Goal: Information Seeking & Learning: Learn about a topic

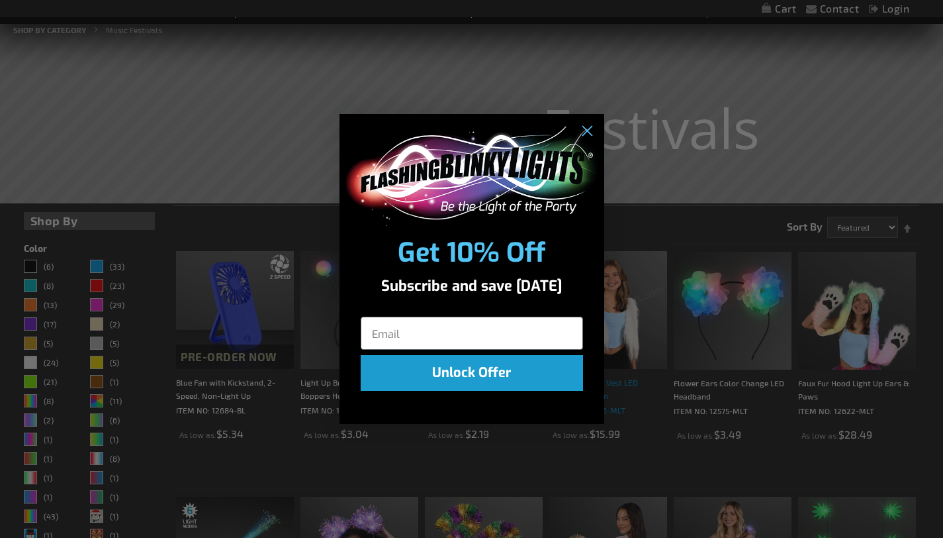
scroll to position [152, 0]
click at [587, 130] on icon "Close dialog" at bounding box center [586, 130] width 9 height 9
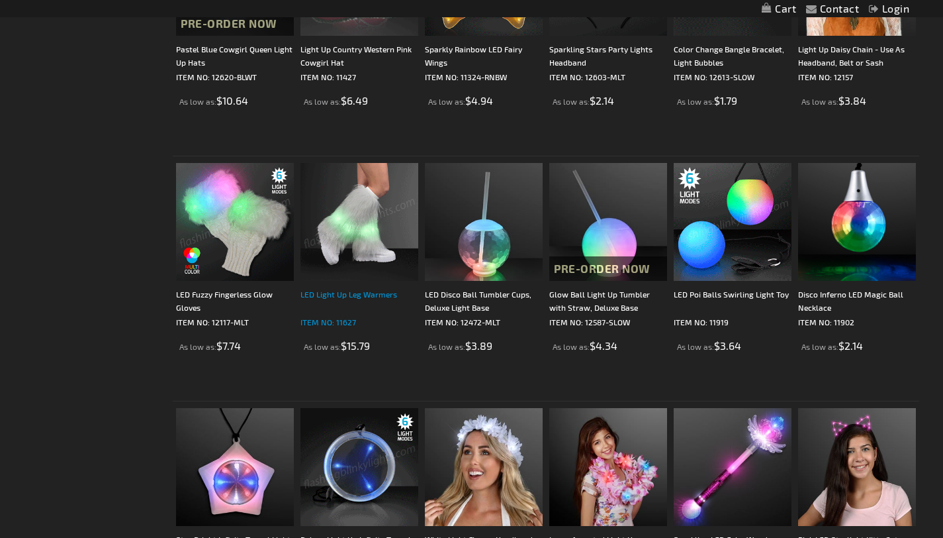
scroll to position [1686, 0]
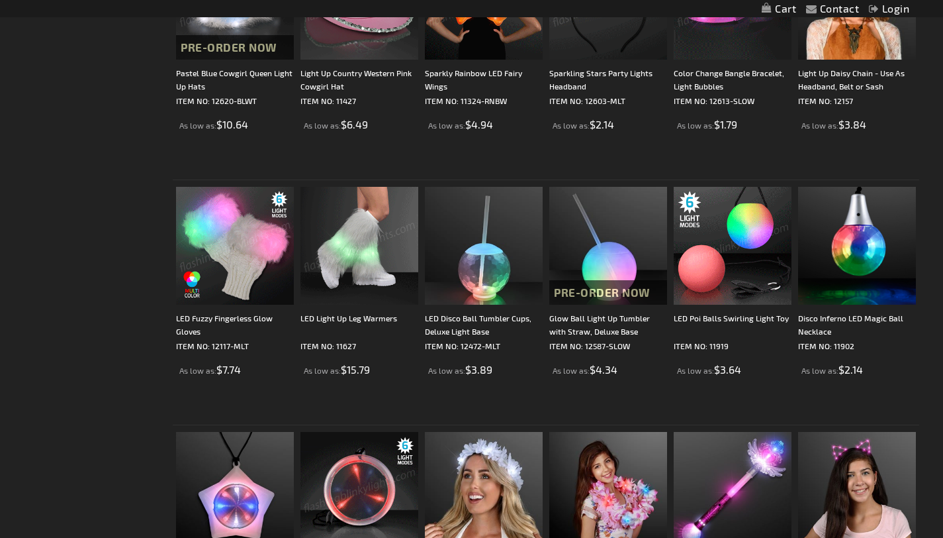
click at [331, 292] on img at bounding box center [360, 246] width 118 height 118
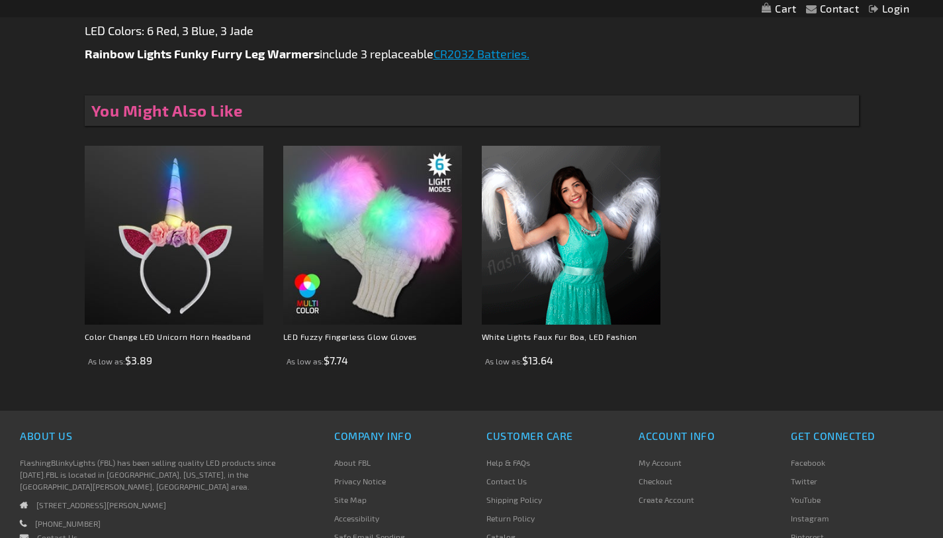
scroll to position [851, 0]
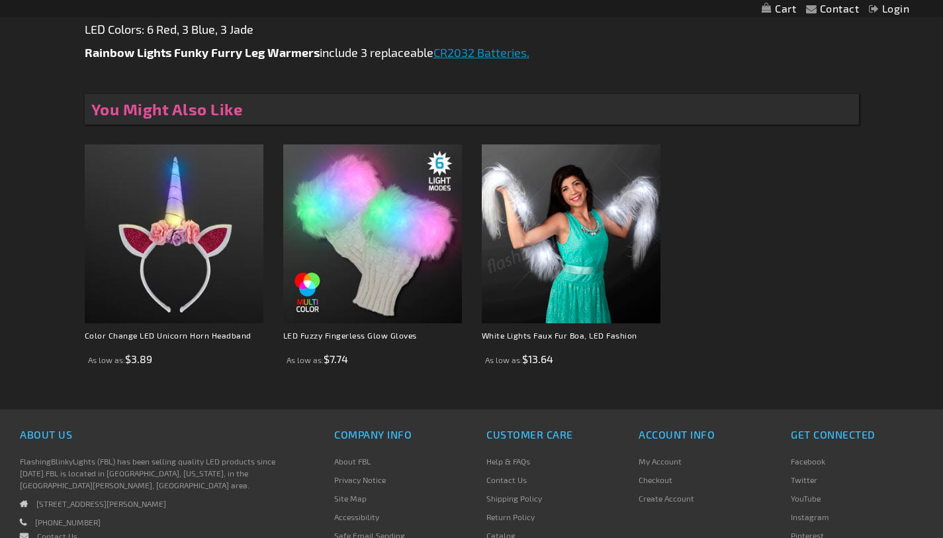
click at [579, 301] on img at bounding box center [571, 233] width 179 height 179
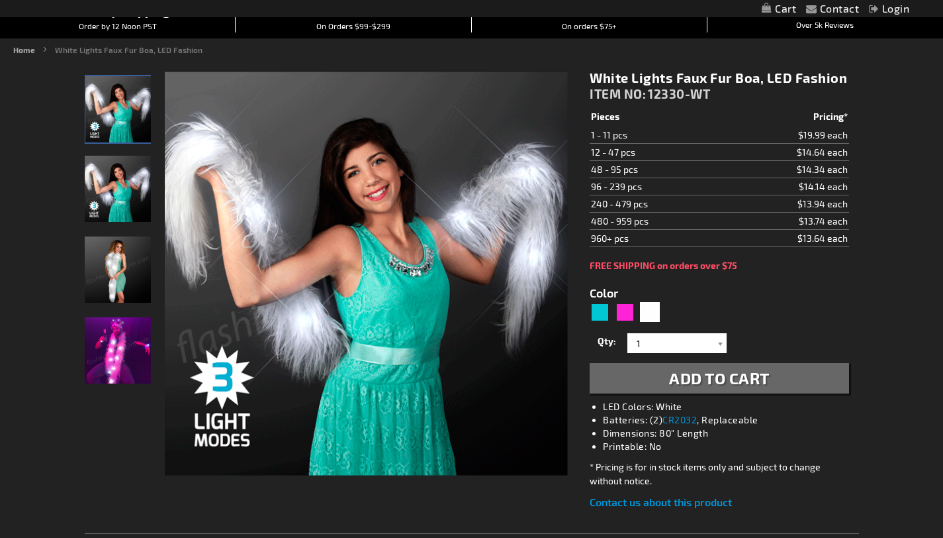
scroll to position [114, 0]
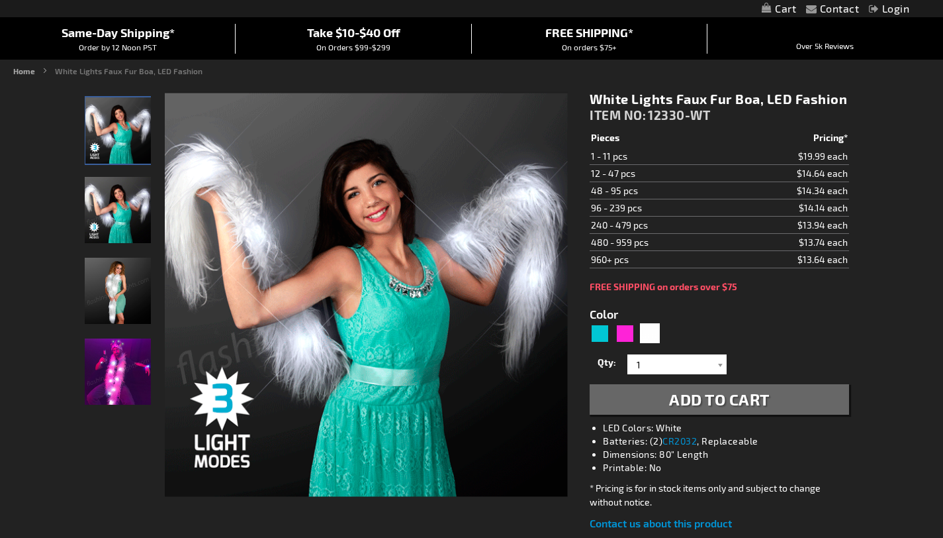
click at [116, 223] on img "Model displaying the flashing, while light up faux fur boa" at bounding box center [118, 210] width 66 height 66
click at [117, 299] on img "Model displaying the flashing, while light up faux fur boa" at bounding box center [118, 291] width 66 height 66
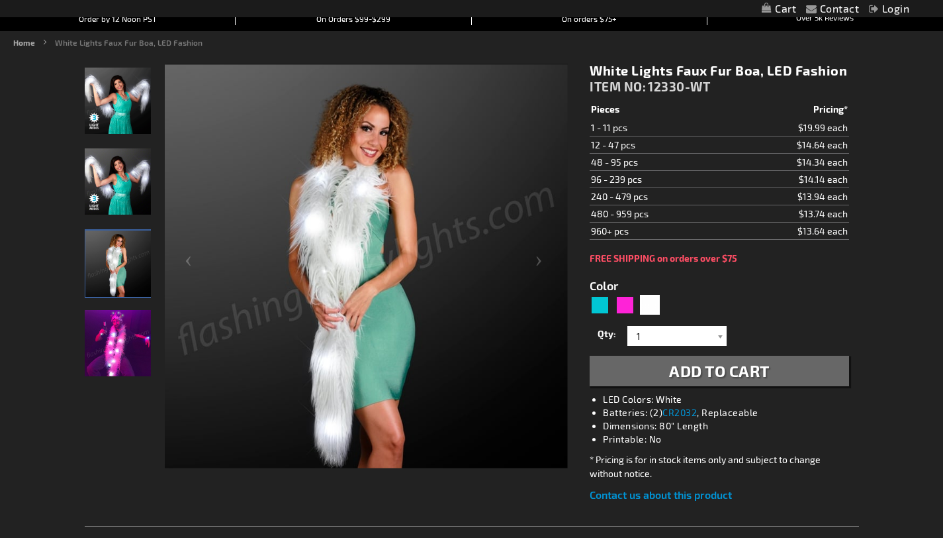
scroll to position [154, 0]
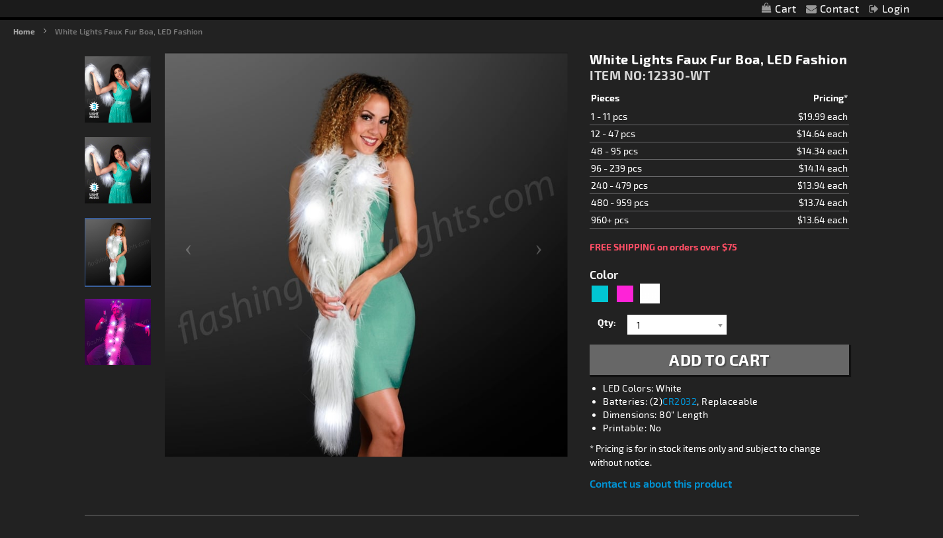
click at [122, 337] on img "Male displaying the flashing, while light up faux fur boa" at bounding box center [118, 332] width 66 height 66
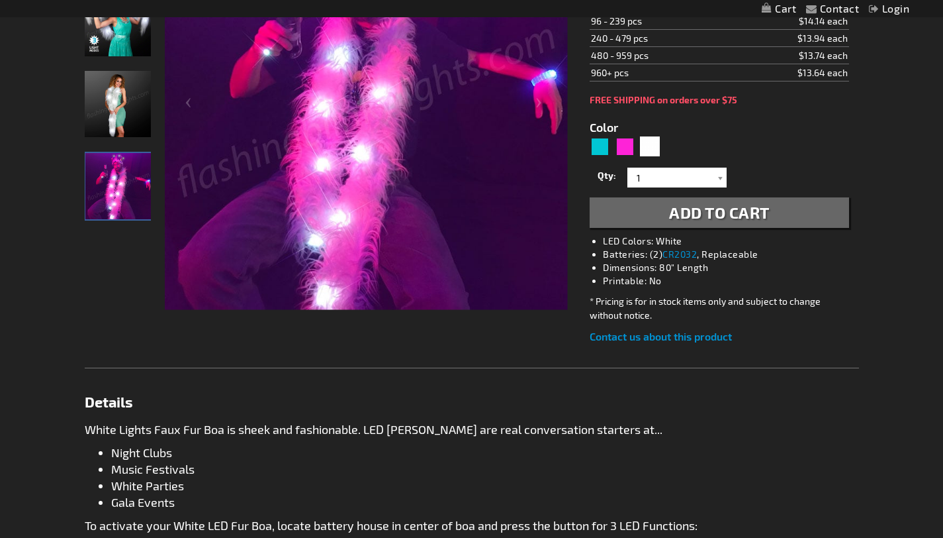
scroll to position [303, 0]
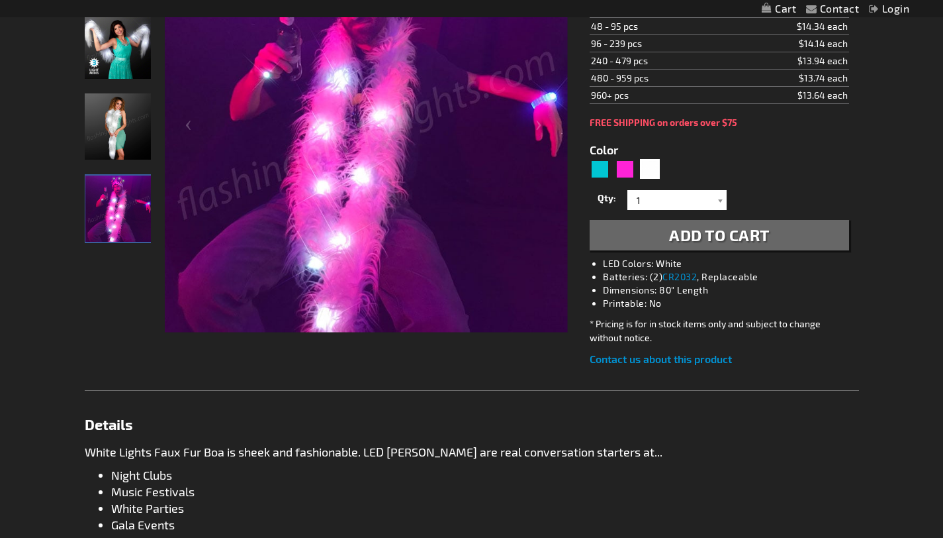
click at [715, 353] on link "Contact us about this product" at bounding box center [661, 358] width 142 height 13
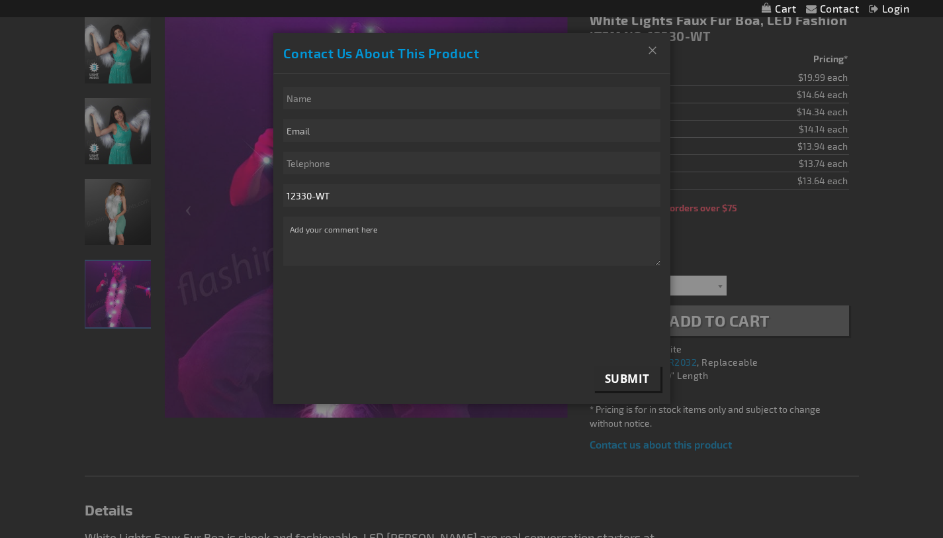
scroll to position [179, 0]
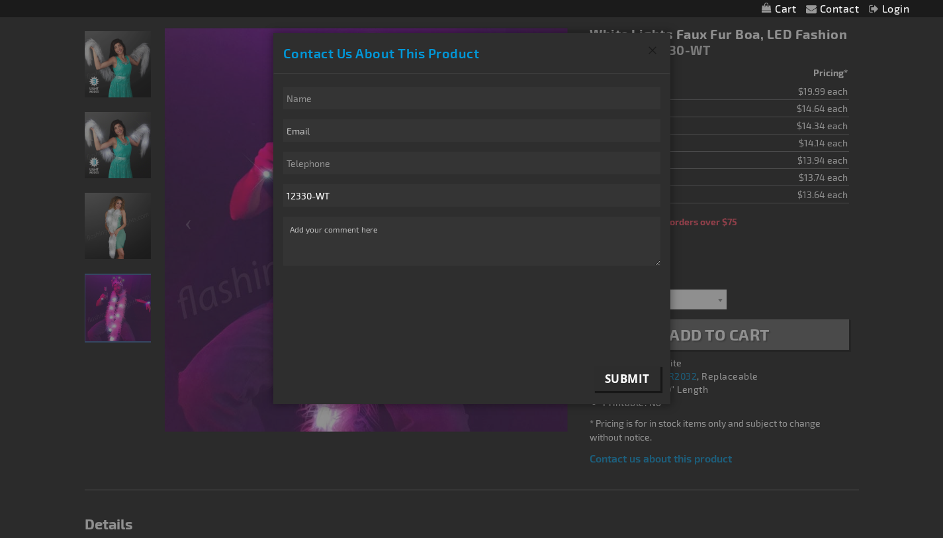
click at [650, 51] on button "Close" at bounding box center [652, 50] width 35 height 34
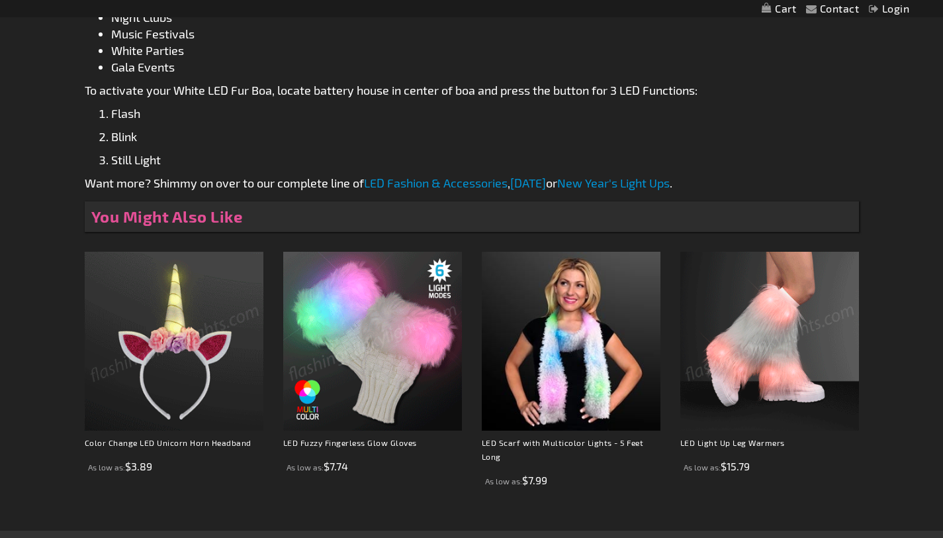
scroll to position [739, 0]
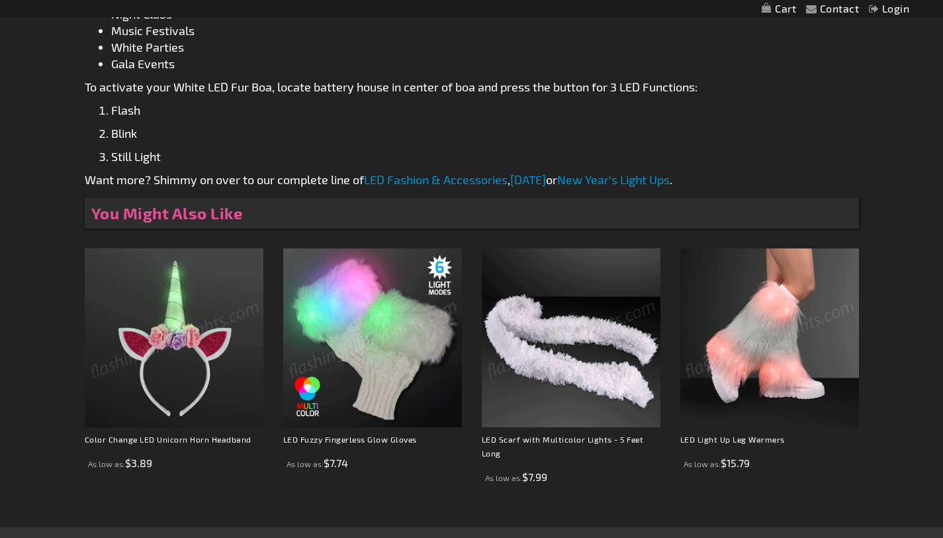
click at [606, 369] on img at bounding box center [571, 337] width 179 height 179
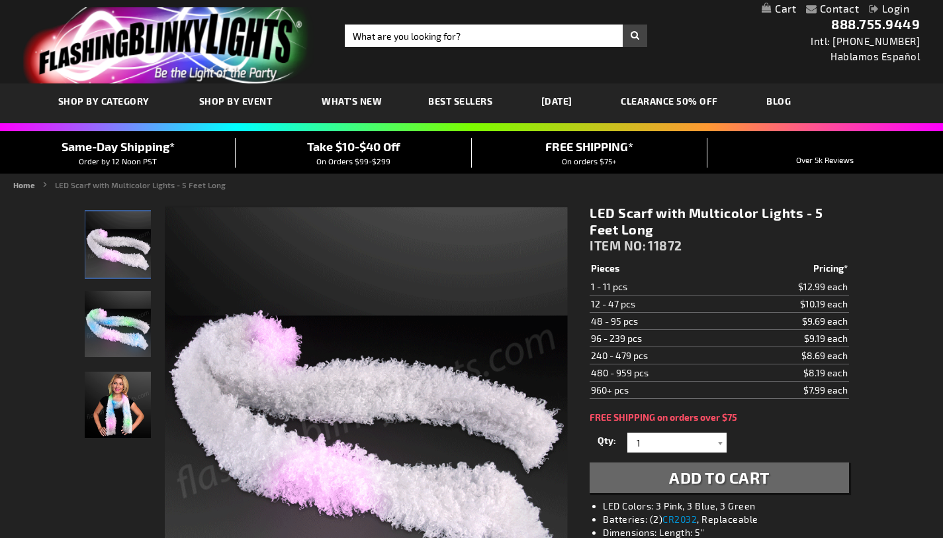
click at [135, 318] on img "Multicolor LED Light Up Scarf" at bounding box center [118, 324] width 66 height 66
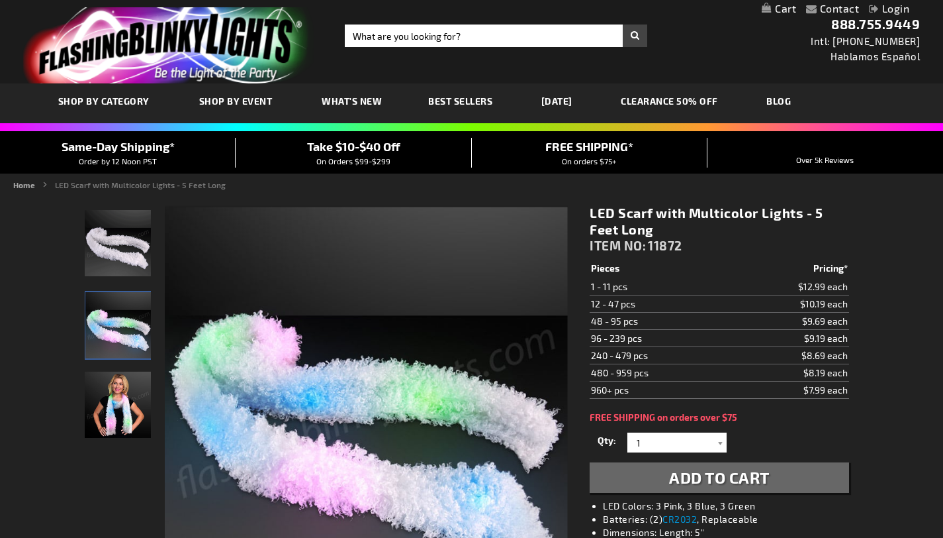
click at [128, 402] on img "Woman displaying Multicolor LED Light Up Scarf" at bounding box center [118, 404] width 66 height 66
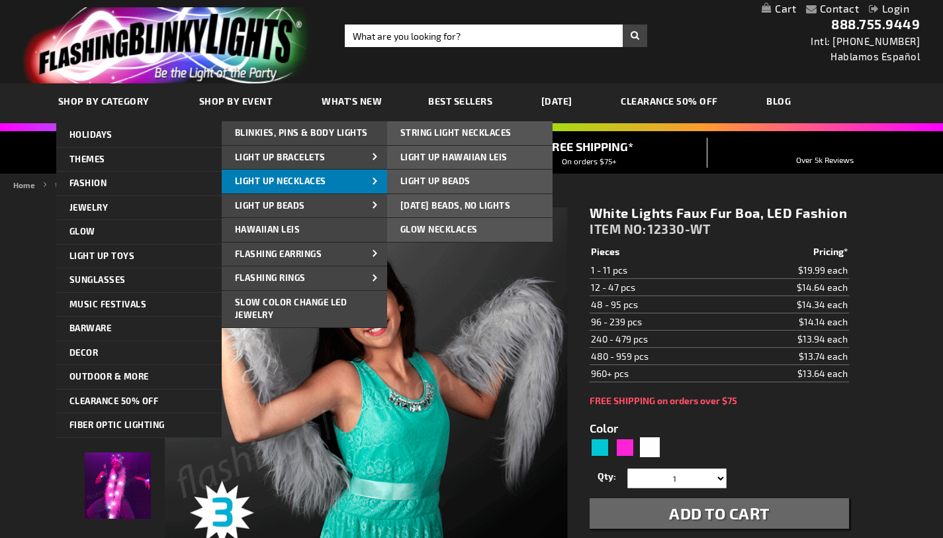
click at [320, 177] on span "Light Up Necklaces" at bounding box center [280, 180] width 91 height 11
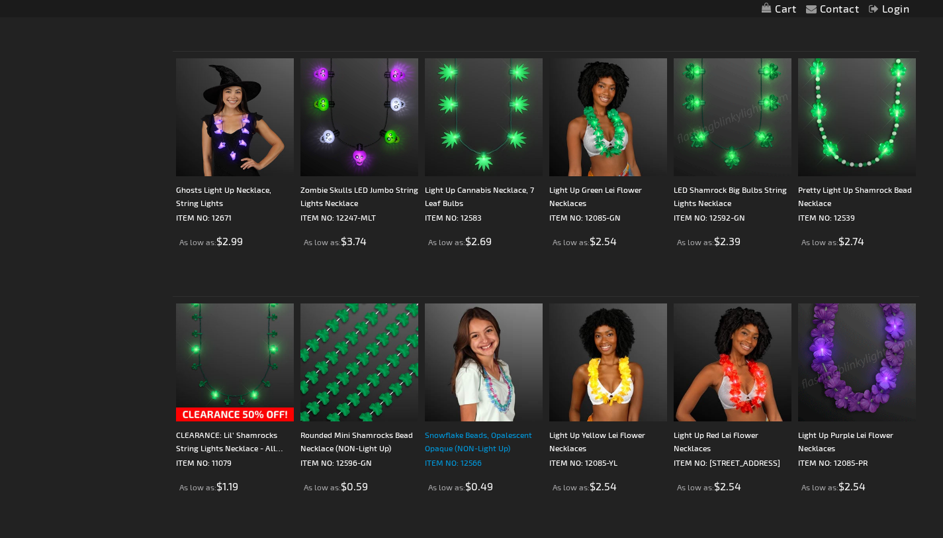
scroll to position [1942, 0]
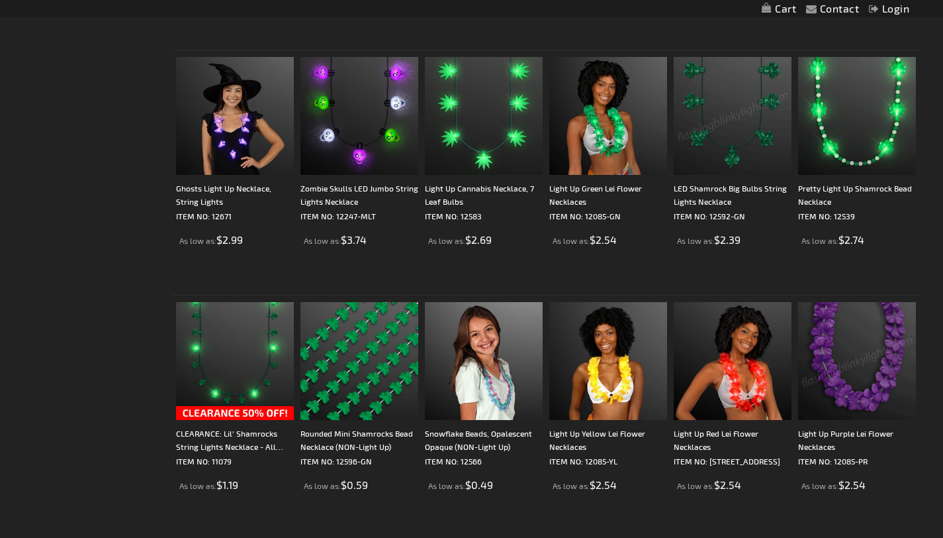
click at [851, 373] on img at bounding box center [857, 361] width 118 height 118
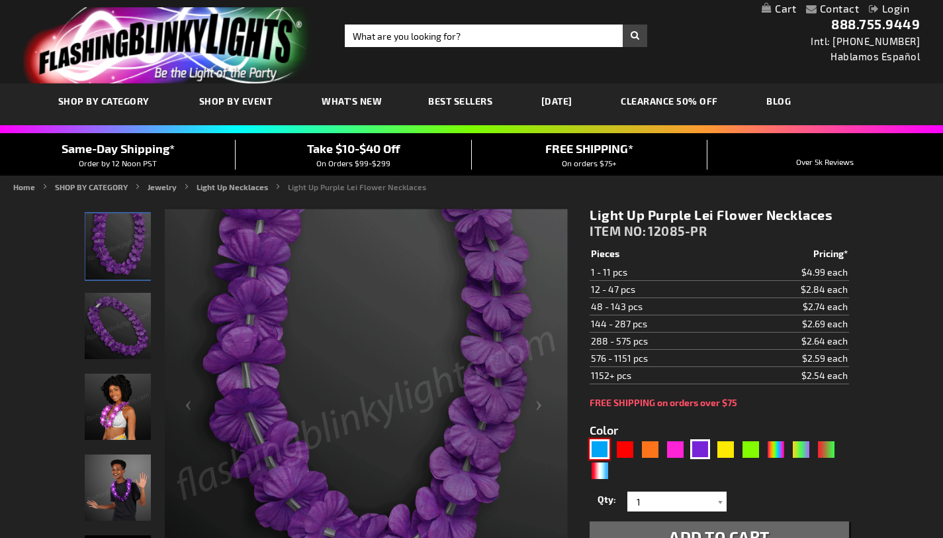
click at [598, 445] on div "Blue" at bounding box center [600, 449] width 20 height 20
type input "5629"
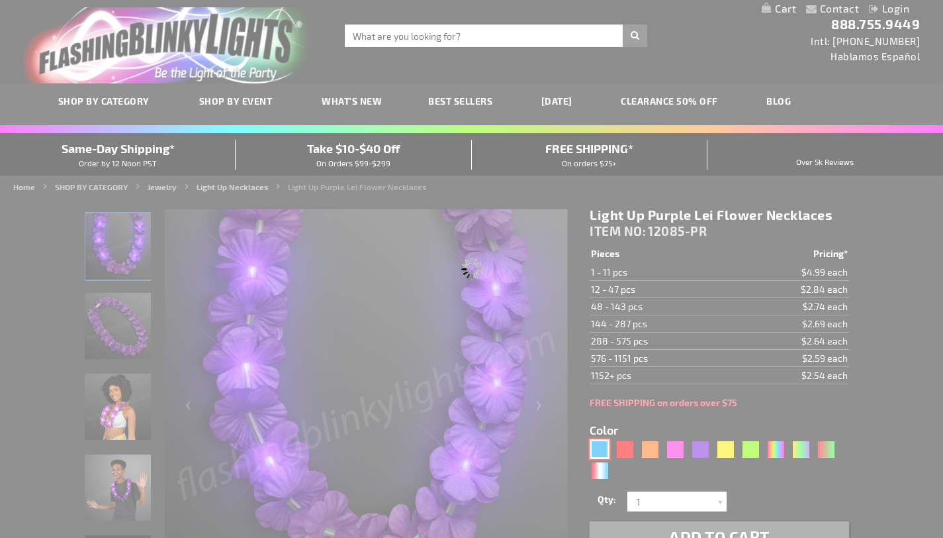
type input "12085-BL"
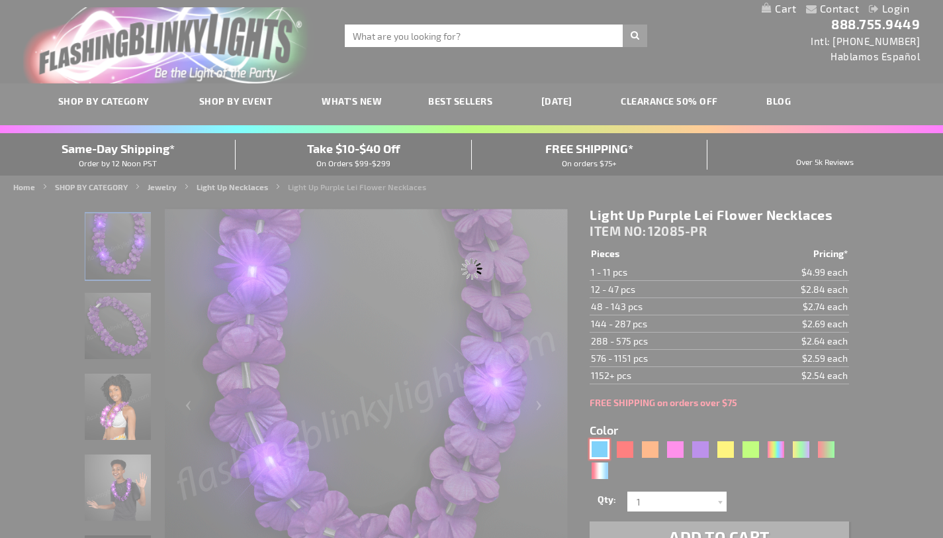
type input "Customize - Light Up Blue Lei Flower Necklaces - ITEM NO: 12085-BL"
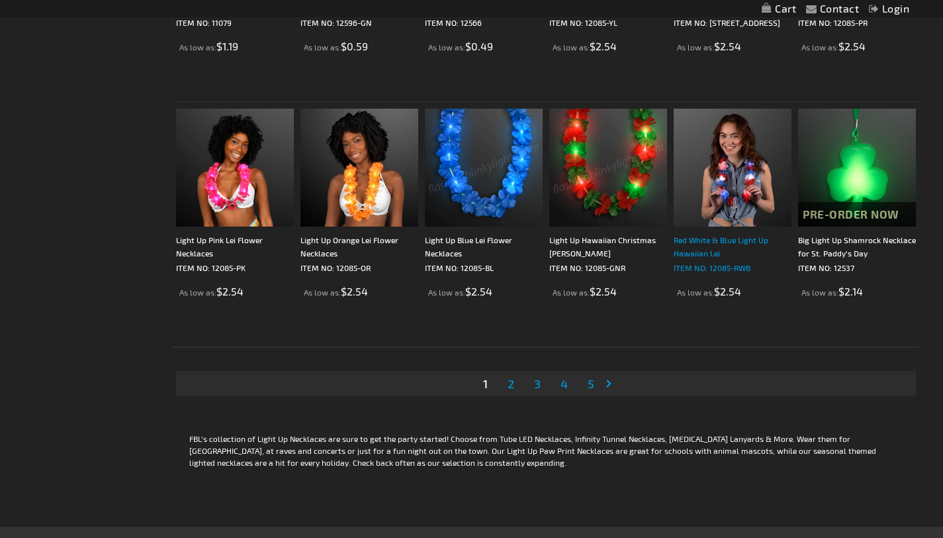
scroll to position [2384, 0]
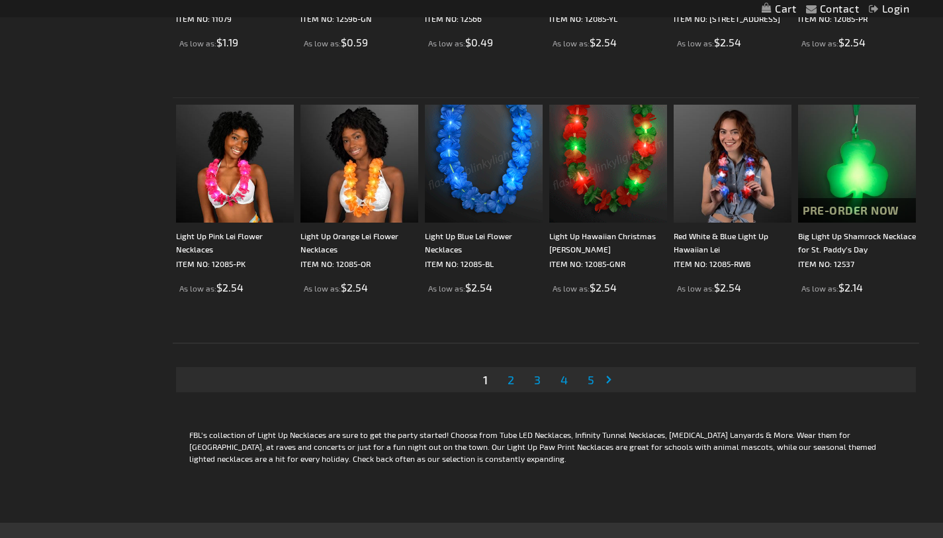
click at [508, 384] on span "2" at bounding box center [511, 379] width 7 height 15
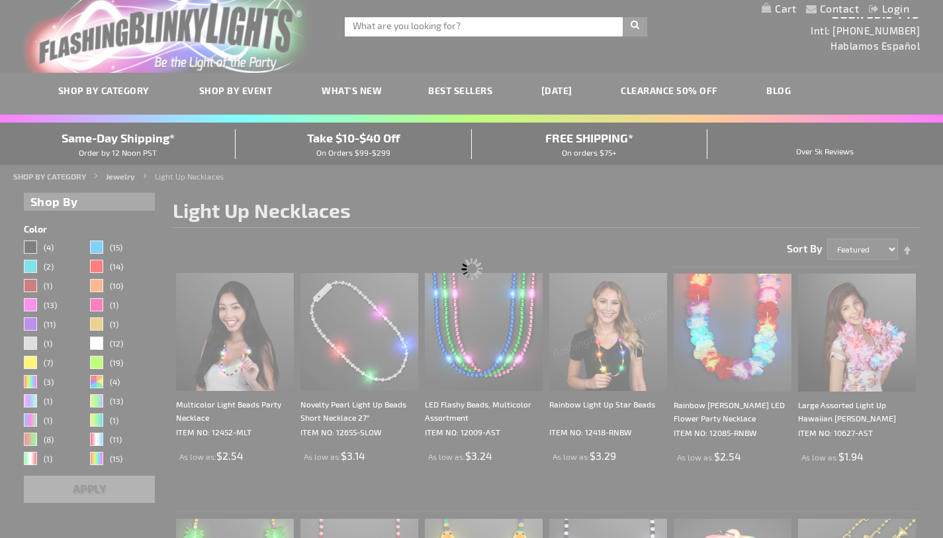
scroll to position [0, 0]
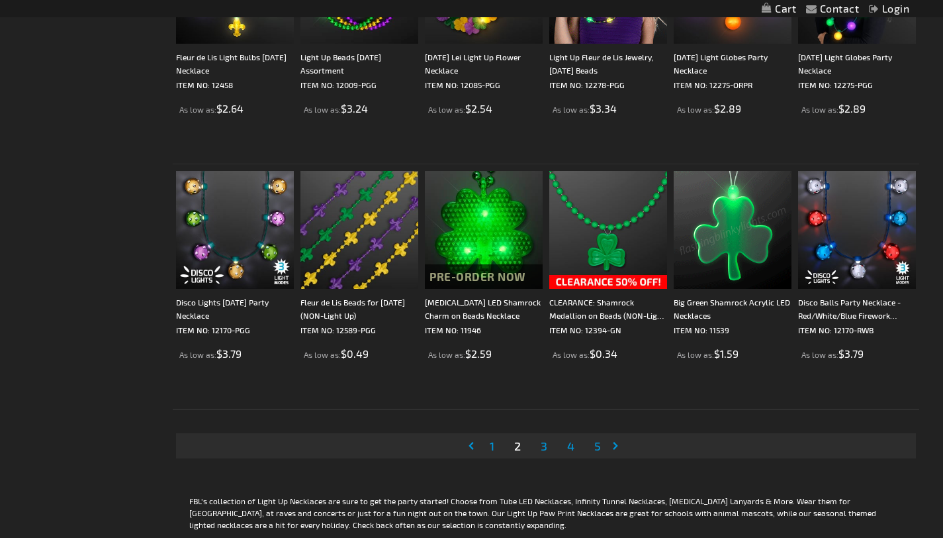
scroll to position [2326, 0]
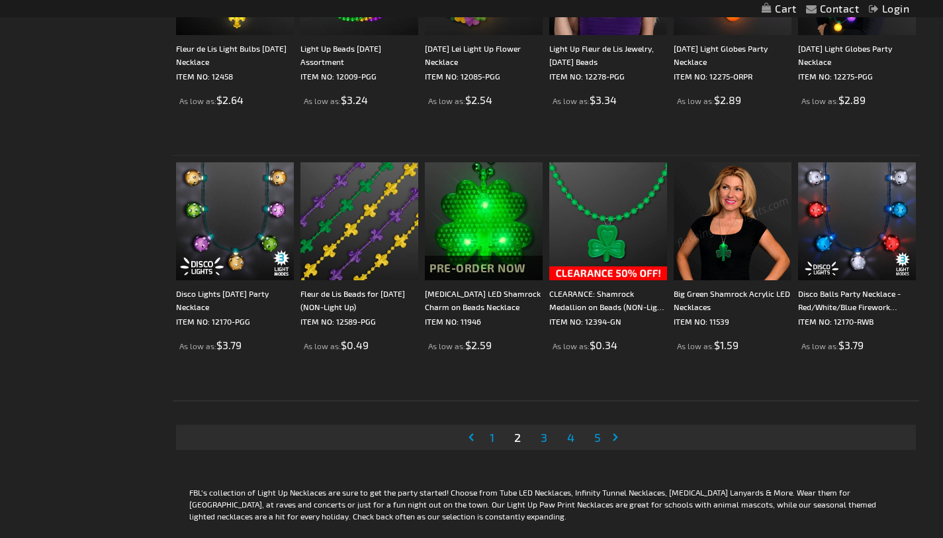
click at [541, 441] on span "3" at bounding box center [544, 437] width 7 height 15
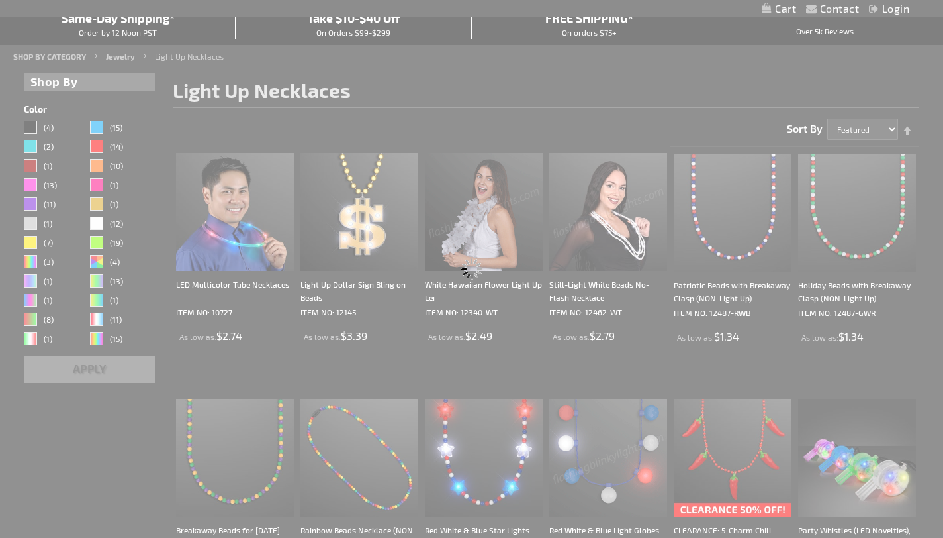
scroll to position [0, 0]
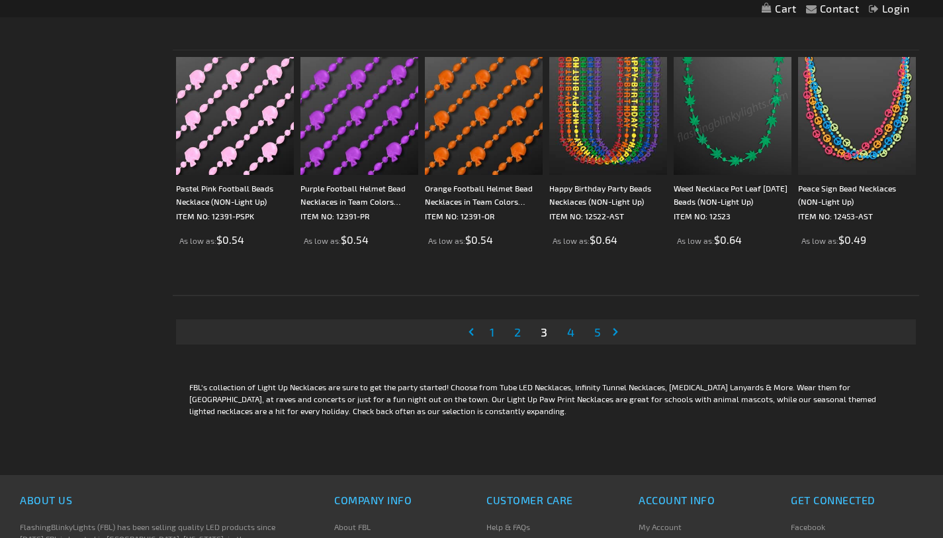
scroll to position [2446, 0]
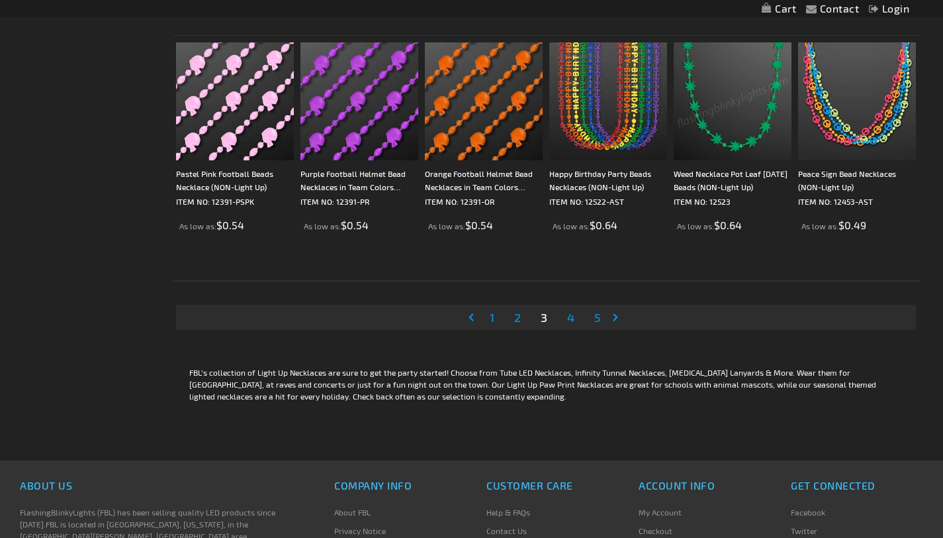
click at [565, 324] on link "Page 4" at bounding box center [571, 317] width 13 height 20
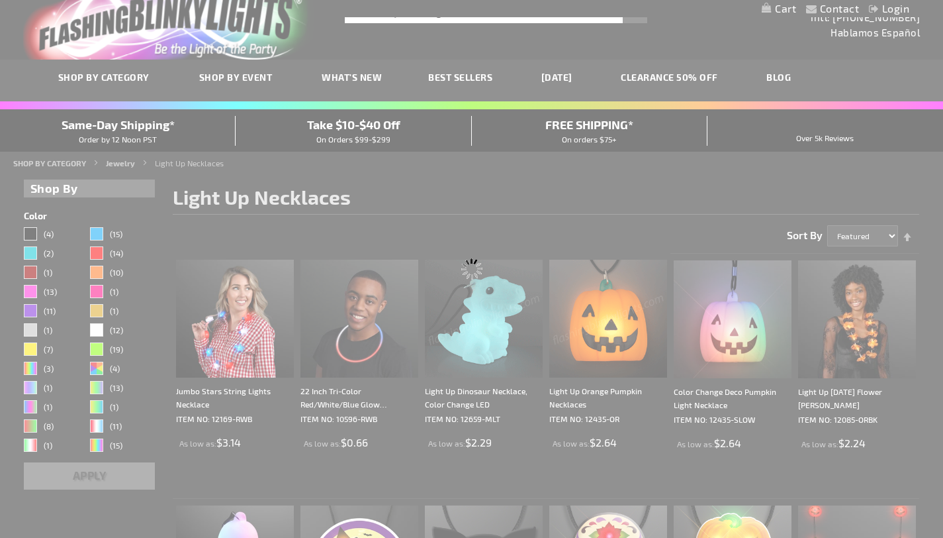
scroll to position [0, 0]
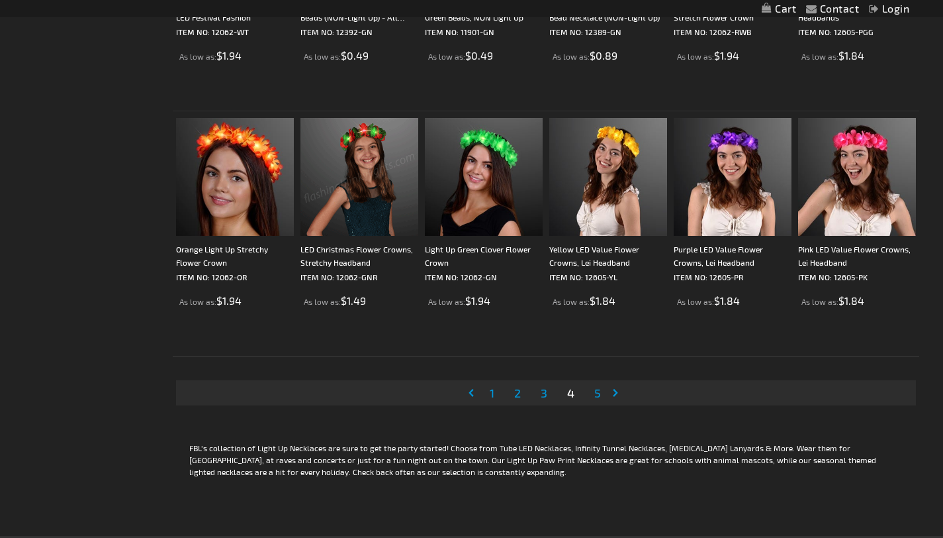
scroll to position [2402, 0]
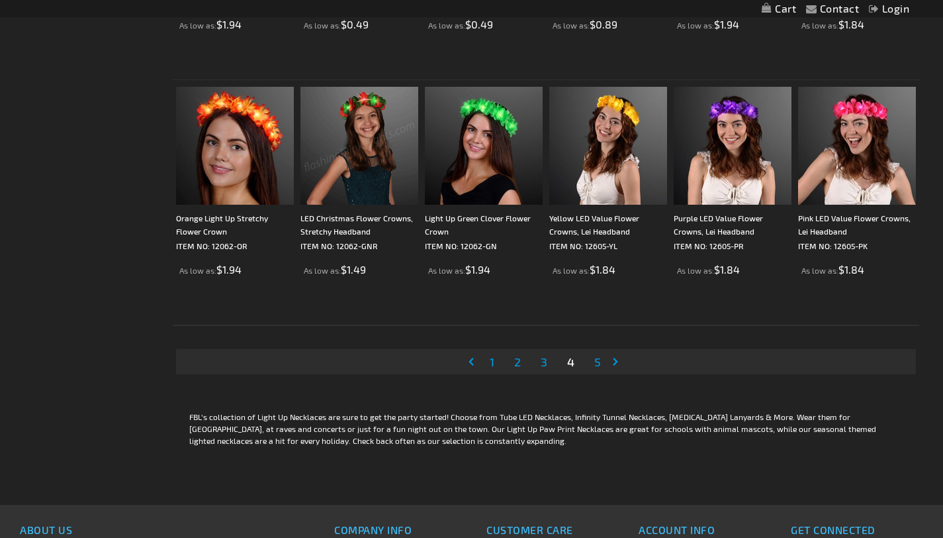
click at [592, 365] on link "Page 5" at bounding box center [598, 362] width 12 height 20
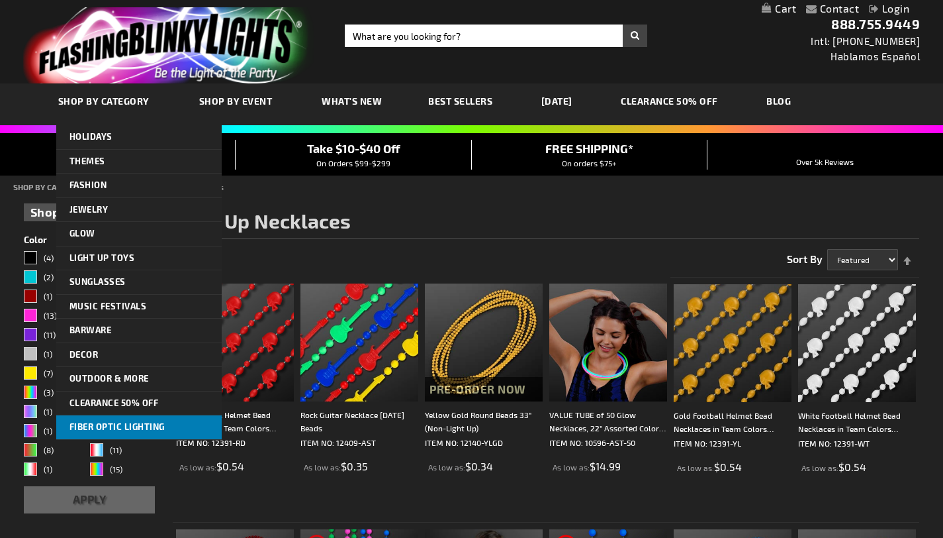
click at [115, 421] on link "Fiber Optic Lighting" at bounding box center [138, 427] width 165 height 24
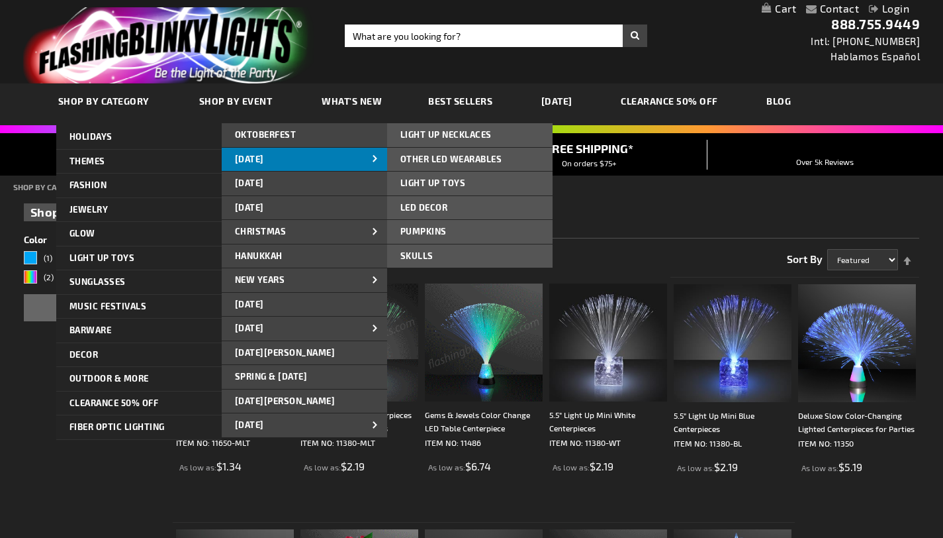
click at [238, 155] on span "[DATE]" at bounding box center [249, 159] width 29 height 11
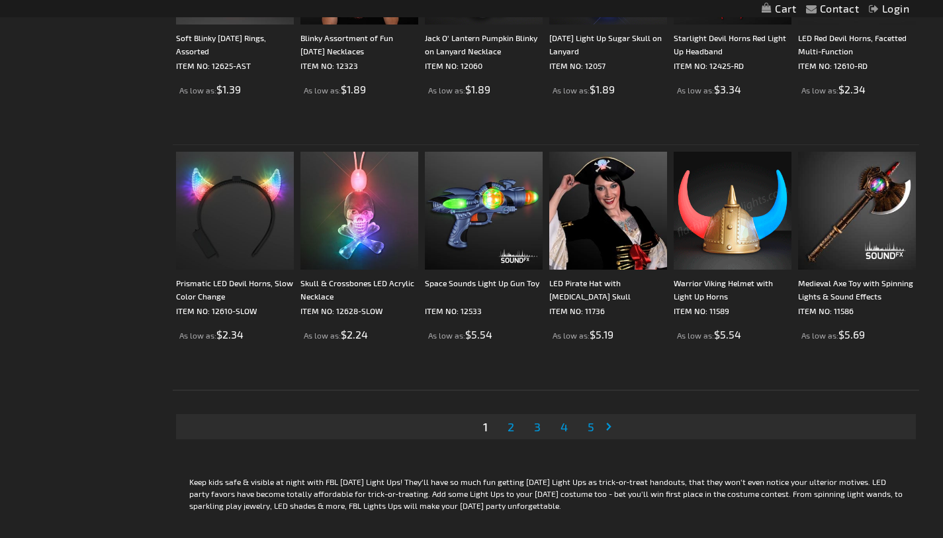
scroll to position [2457, 0]
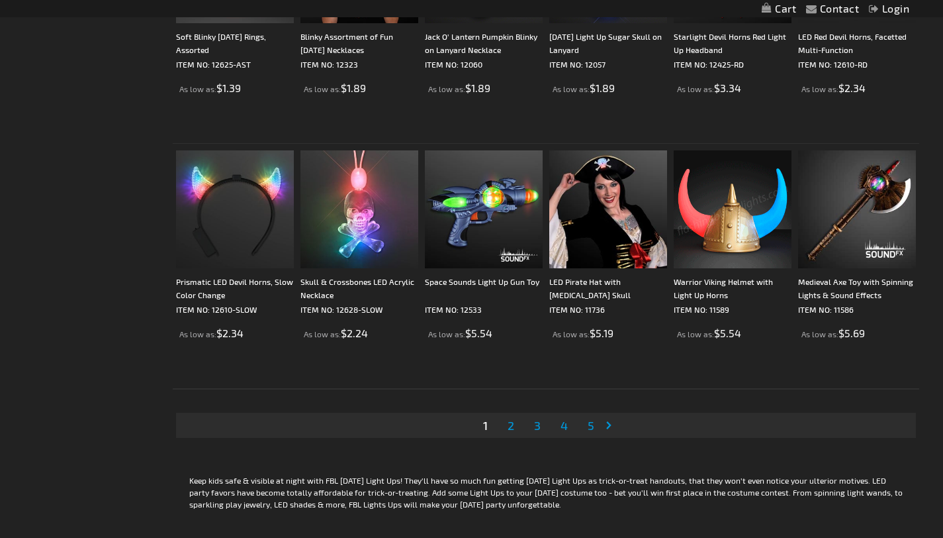
click at [508, 431] on span "2" at bounding box center [511, 425] width 7 height 15
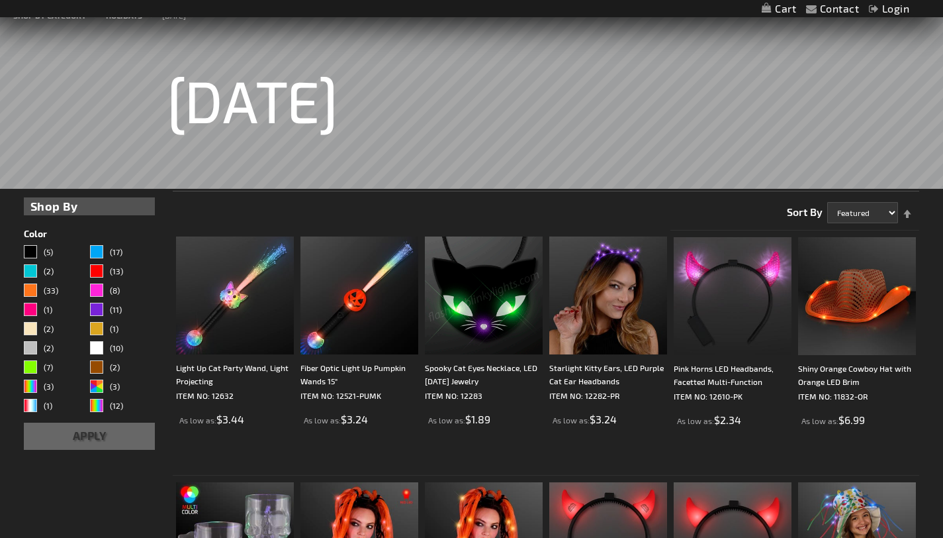
scroll to position [169, 0]
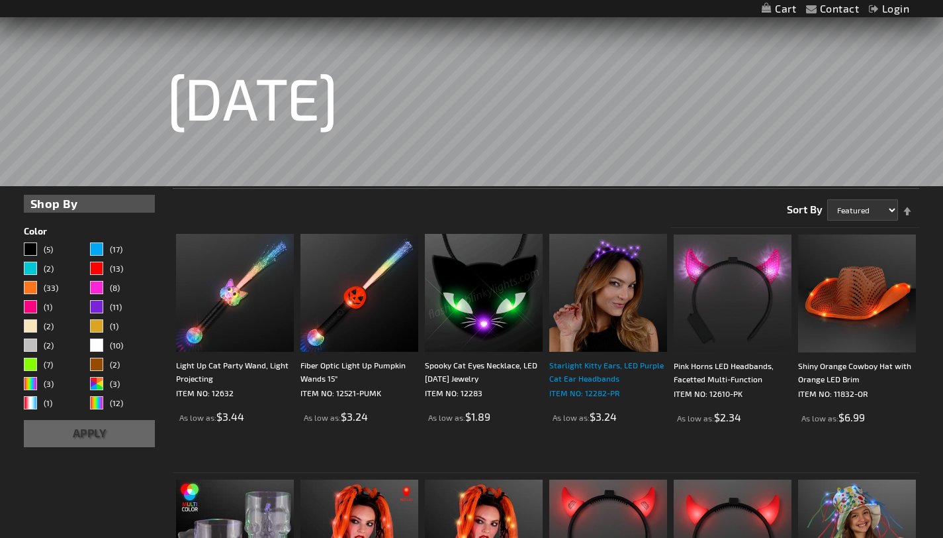
click at [612, 377] on div "Starlight Kitty Ears, LED Purple Cat Ear Headbands" at bounding box center [608, 371] width 118 height 26
